Goal: Find contact information: Find contact information

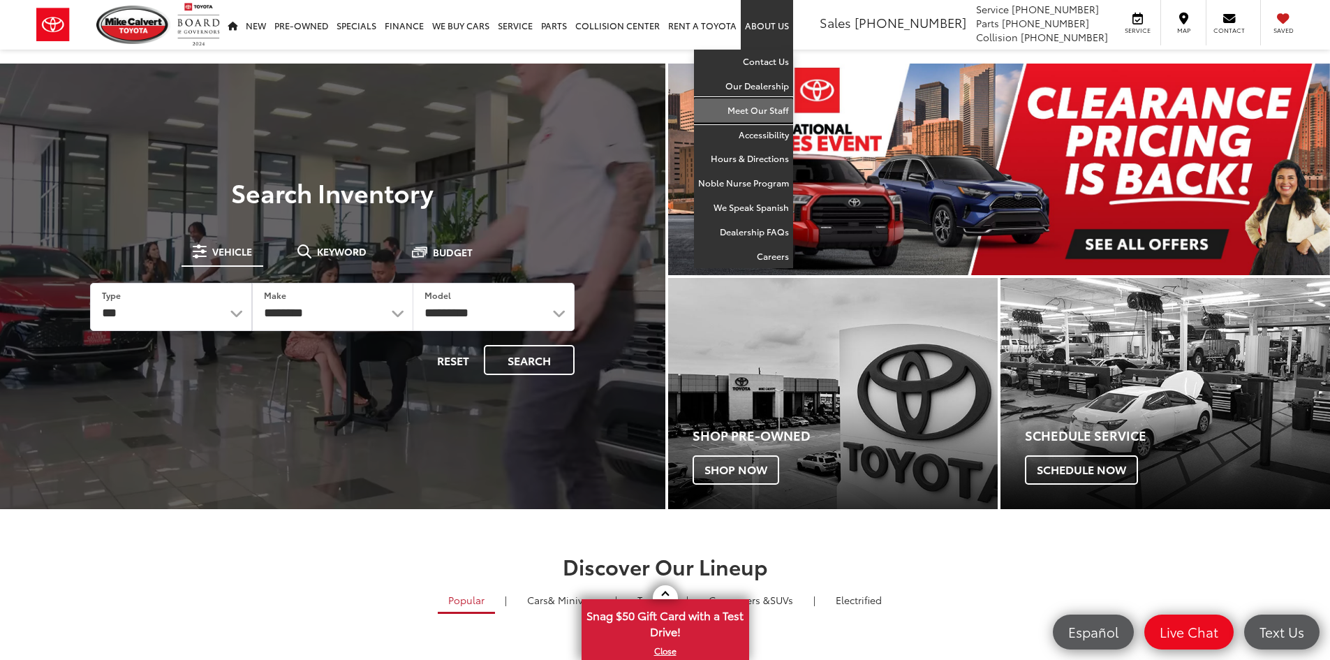
click at [773, 108] on link "Meet Our Staff" at bounding box center [743, 110] width 99 height 24
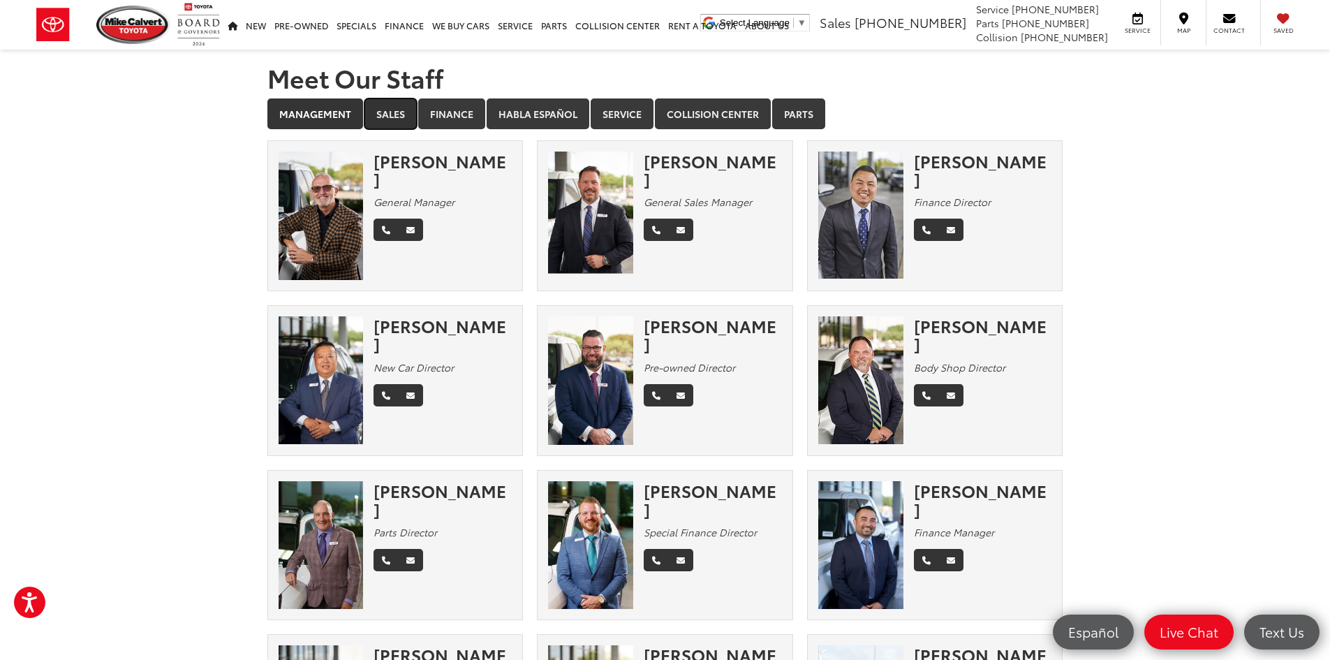
click at [387, 105] on link "Sales" at bounding box center [390, 113] width 52 height 31
